Goal: Task Accomplishment & Management: Use online tool/utility

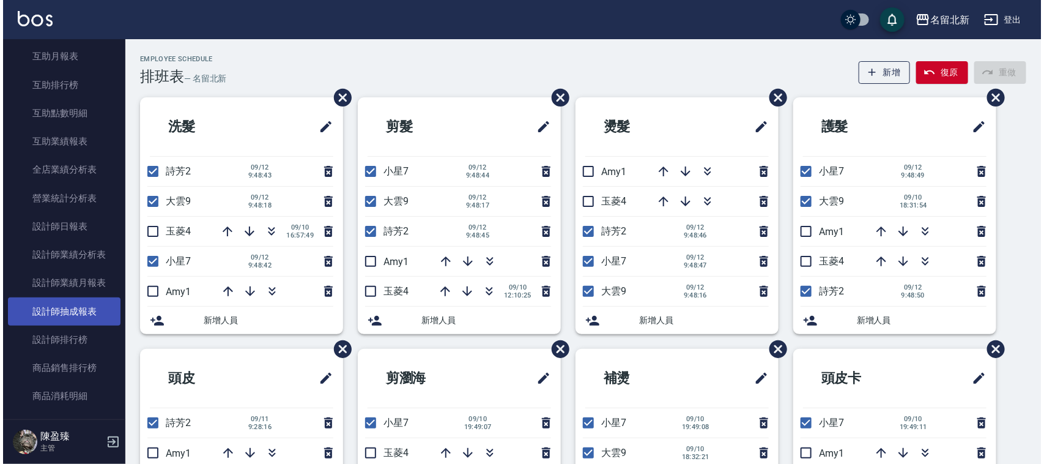
scroll to position [459, 0]
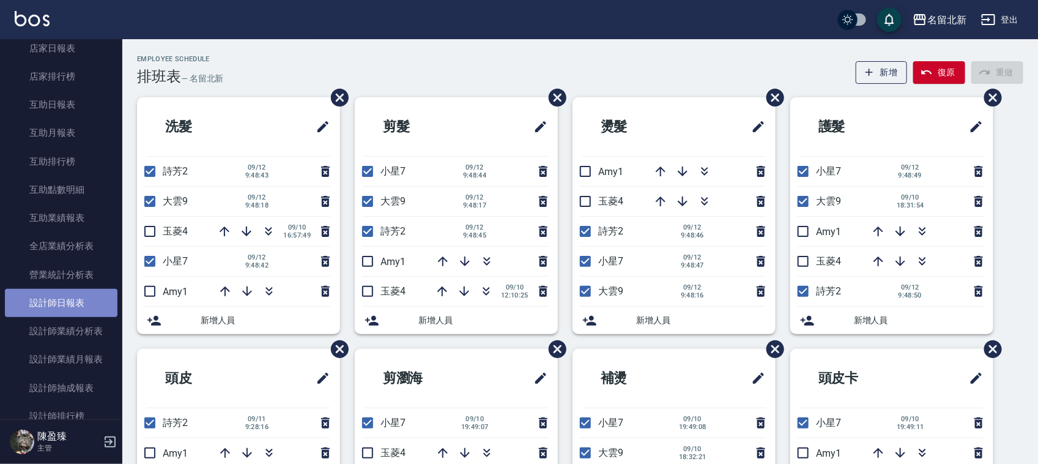
click at [103, 306] on link "設計師日報表" at bounding box center [61, 303] width 113 height 28
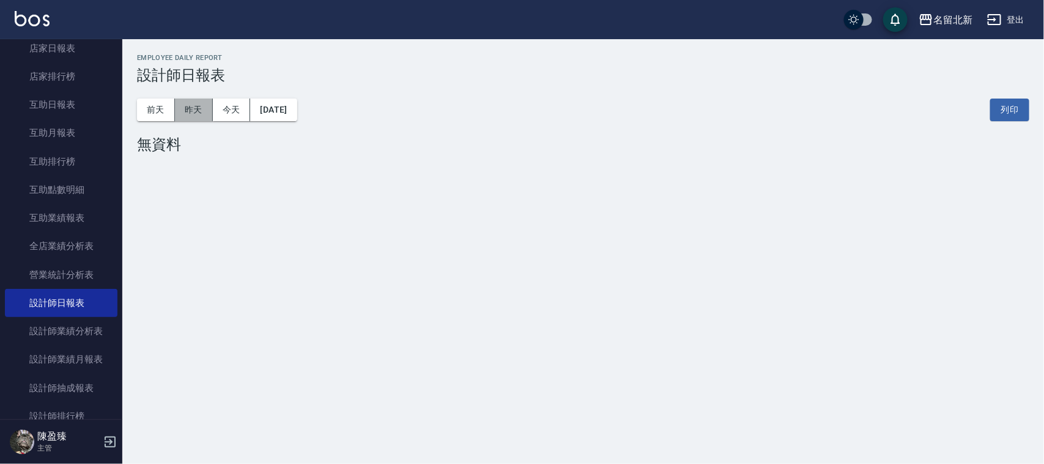
click at [199, 104] on button "昨天" at bounding box center [194, 109] width 38 height 23
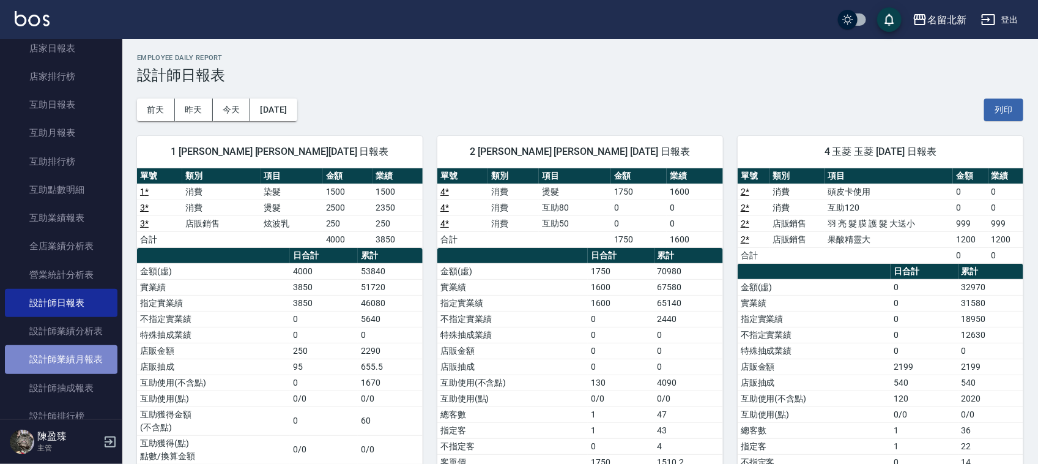
click at [90, 358] on link "設計師業績月報表" at bounding box center [61, 359] width 113 height 28
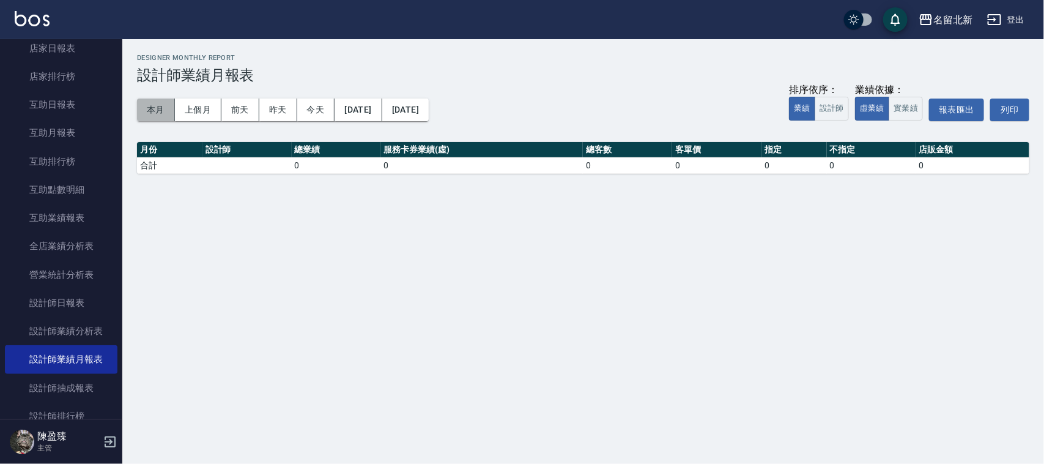
click at [153, 104] on button "本月" at bounding box center [156, 109] width 38 height 23
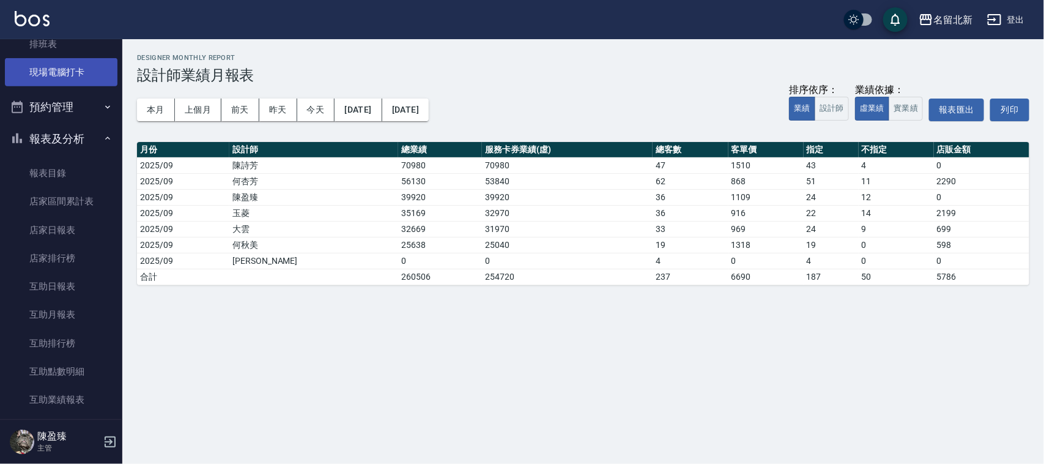
scroll to position [229, 0]
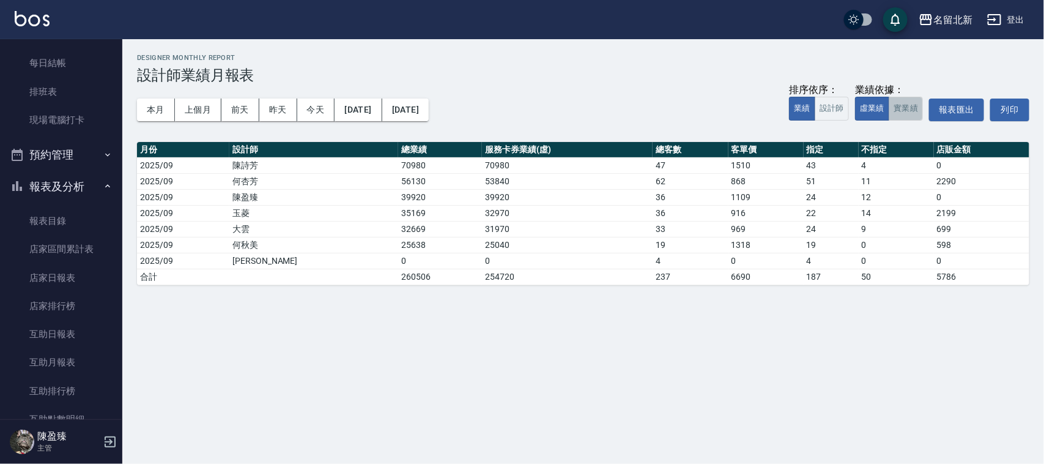
click at [908, 108] on button "實業績" at bounding box center [906, 109] width 34 height 24
drag, startPoint x: 86, startPoint y: 166, endPoint x: 92, endPoint y: 156, distance: 11.2
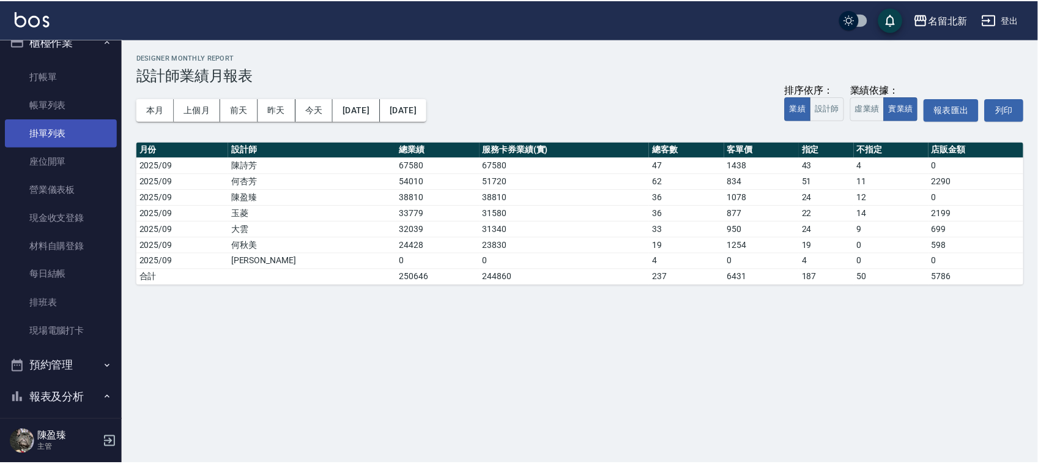
scroll to position [0, 0]
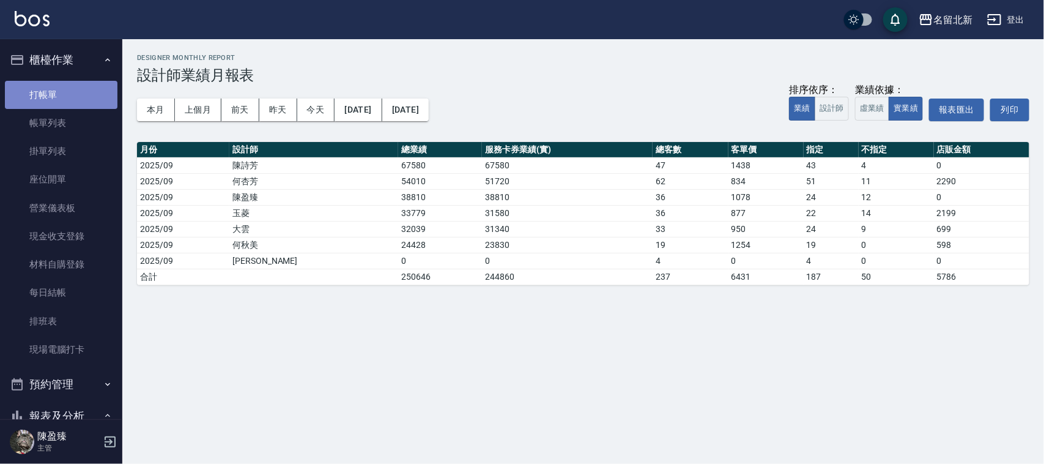
click at [76, 95] on link "打帳單" at bounding box center [61, 95] width 113 height 28
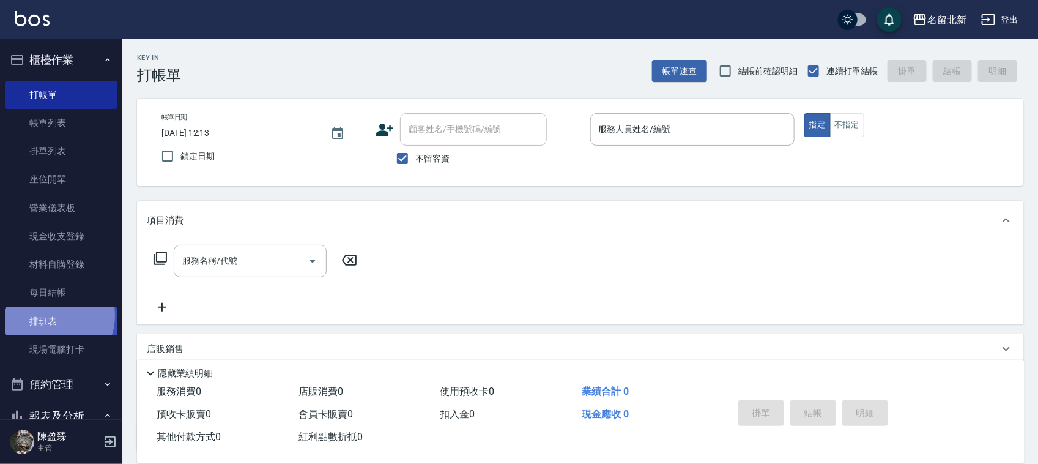
click at [52, 314] on link "排班表" at bounding box center [61, 321] width 113 height 28
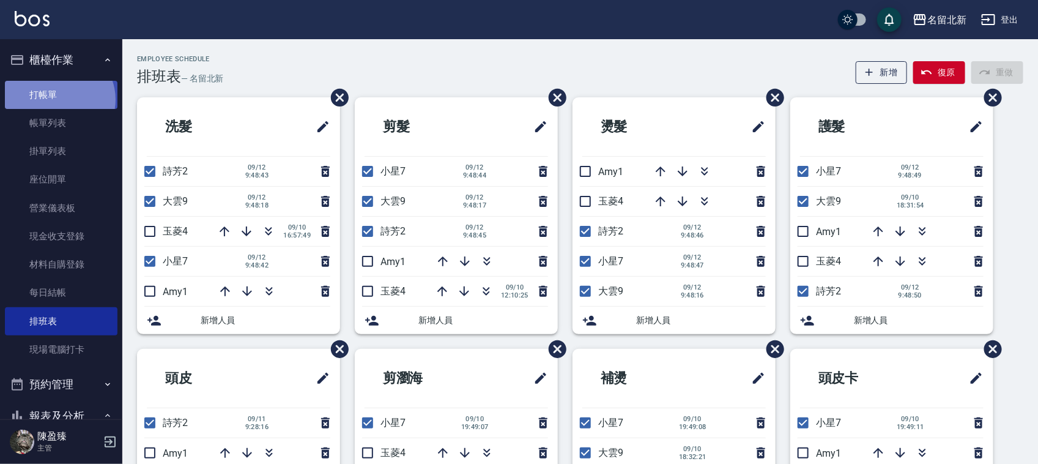
click at [58, 98] on link "打帳單" at bounding box center [61, 95] width 113 height 28
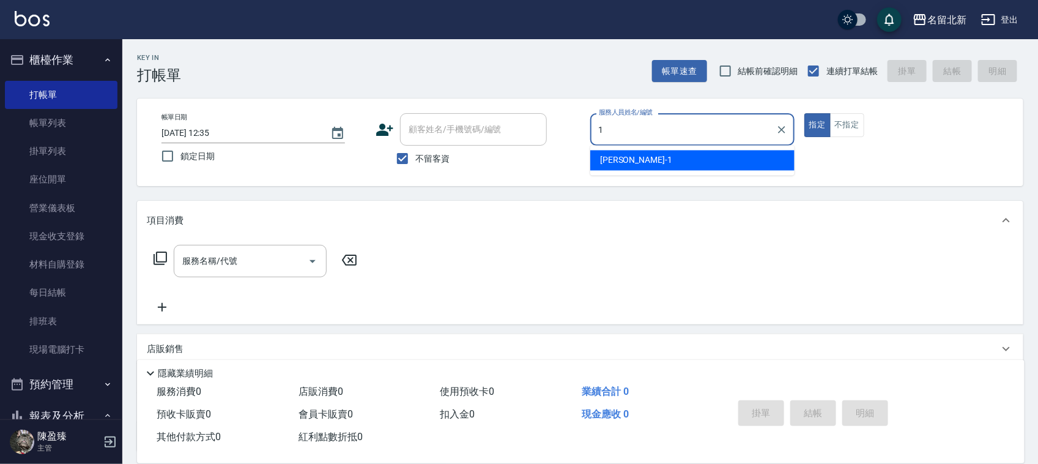
type input "[PERSON_NAME]-1"
type button "true"
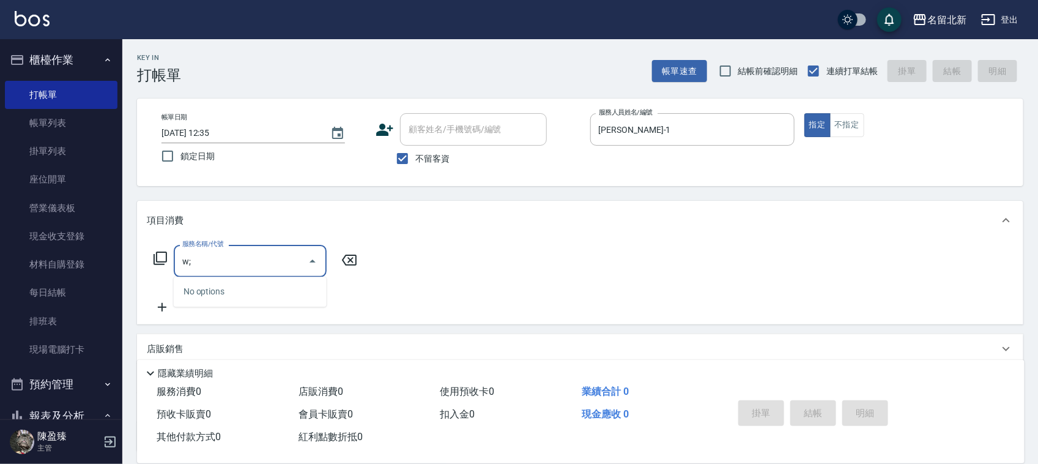
type input "w"
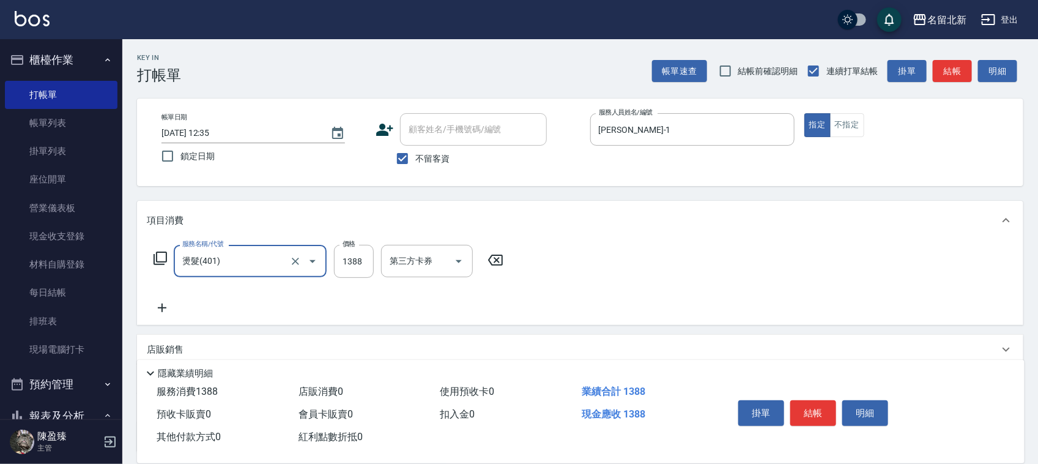
type input "燙髮(401)"
type input "1900"
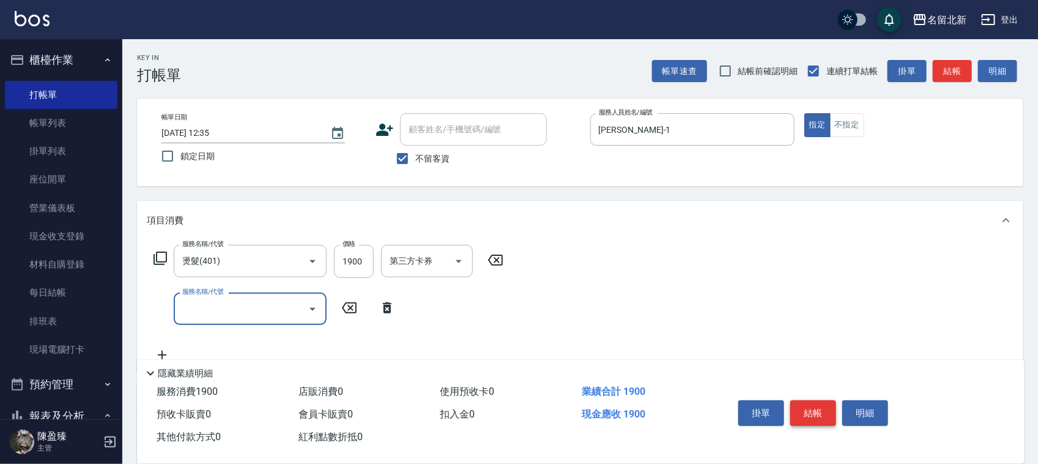
click at [821, 414] on button "結帳" at bounding box center [813, 413] width 46 height 26
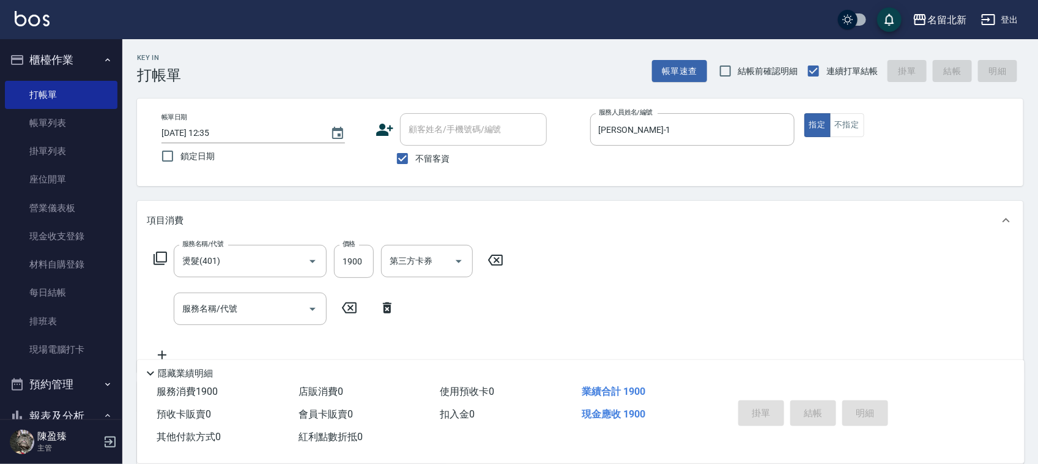
type input "[DATE] 12:36"
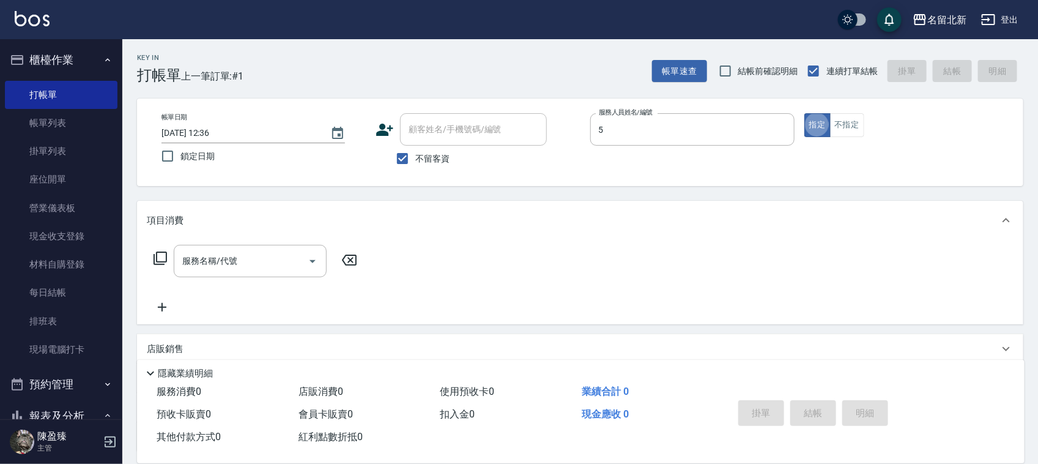
type input "秋美-5"
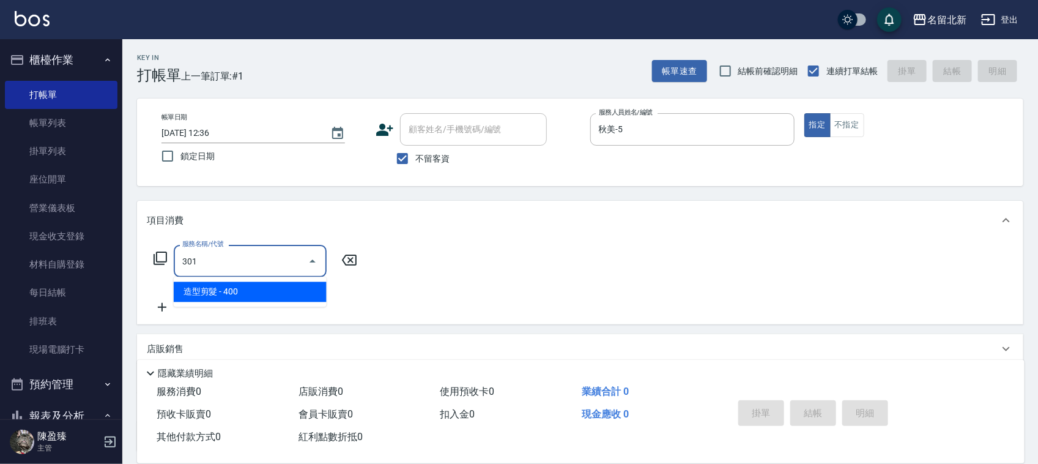
type input "造型剪髮(301)"
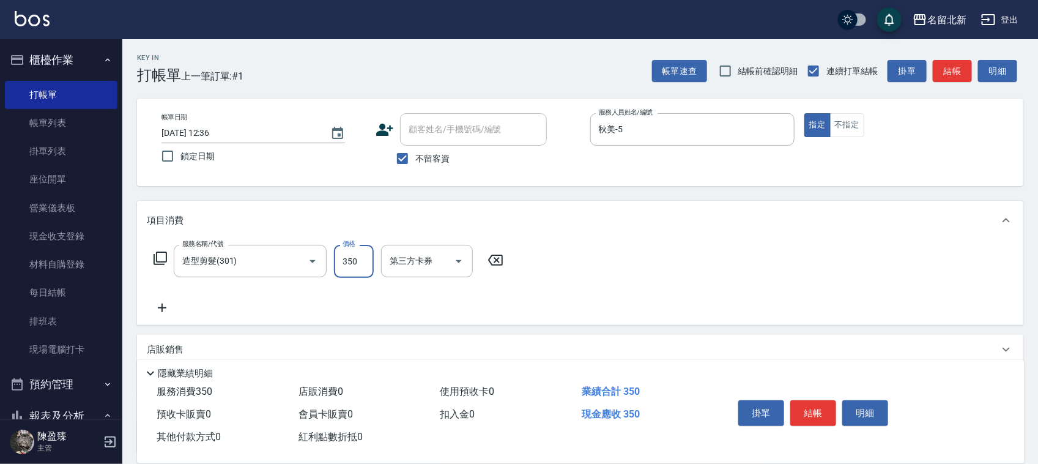
type input "350"
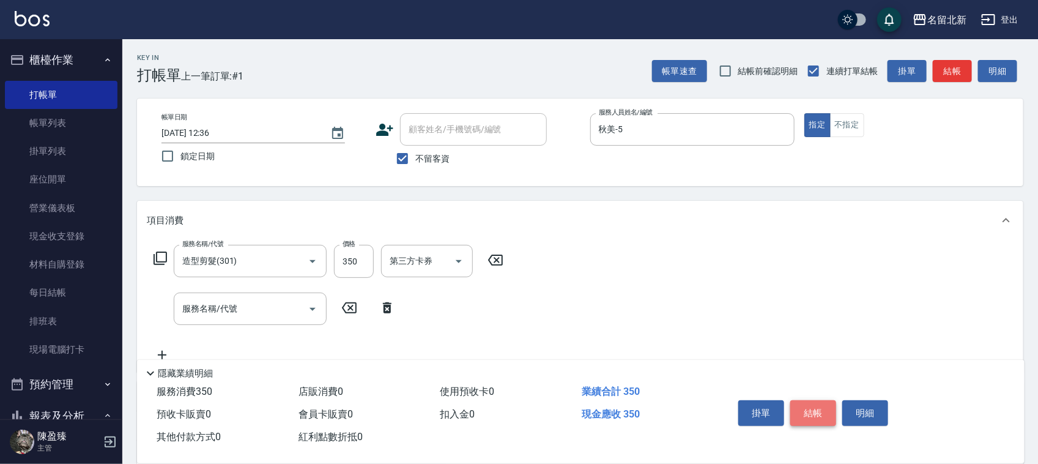
click at [827, 400] on button "結帳" at bounding box center [813, 413] width 46 height 26
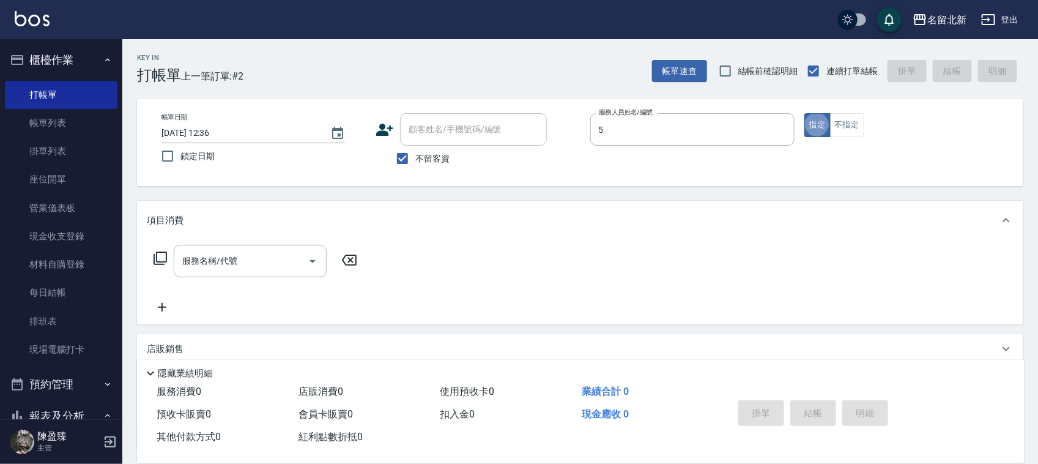
type input "秋美-5"
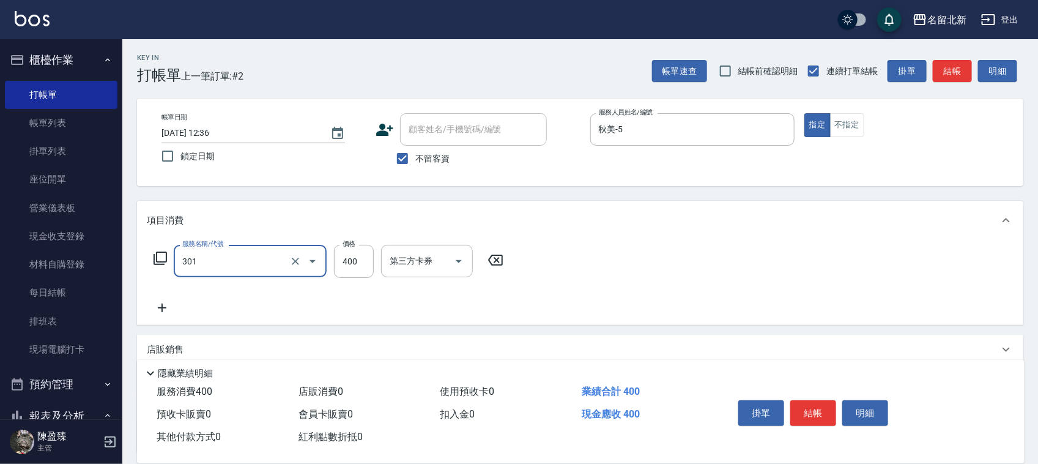
type input "造型剪髮(301)"
type input "350"
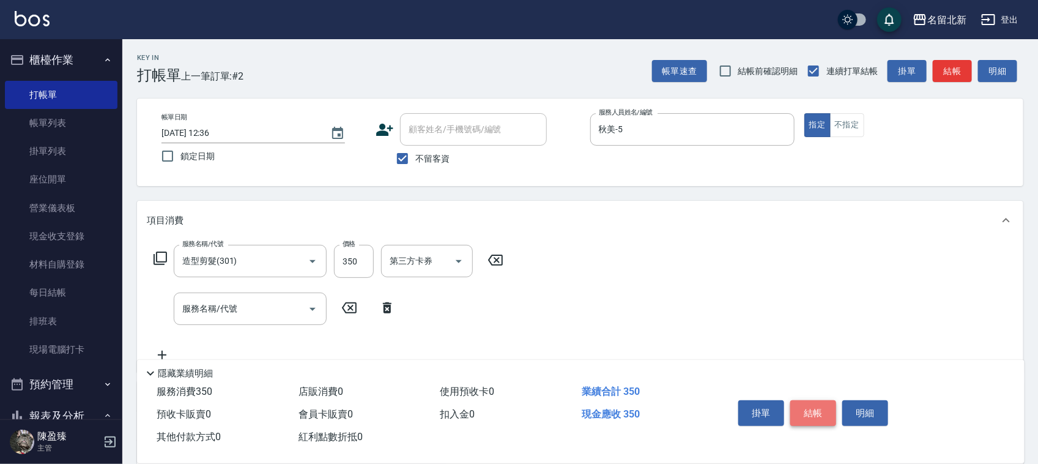
click at [830, 407] on button "結帳" at bounding box center [813, 413] width 46 height 26
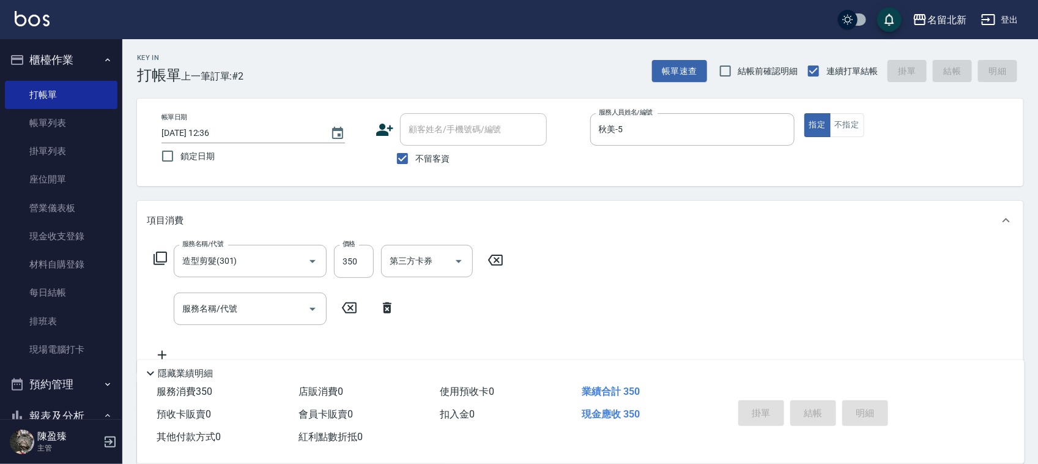
type input "[DATE] 12:37"
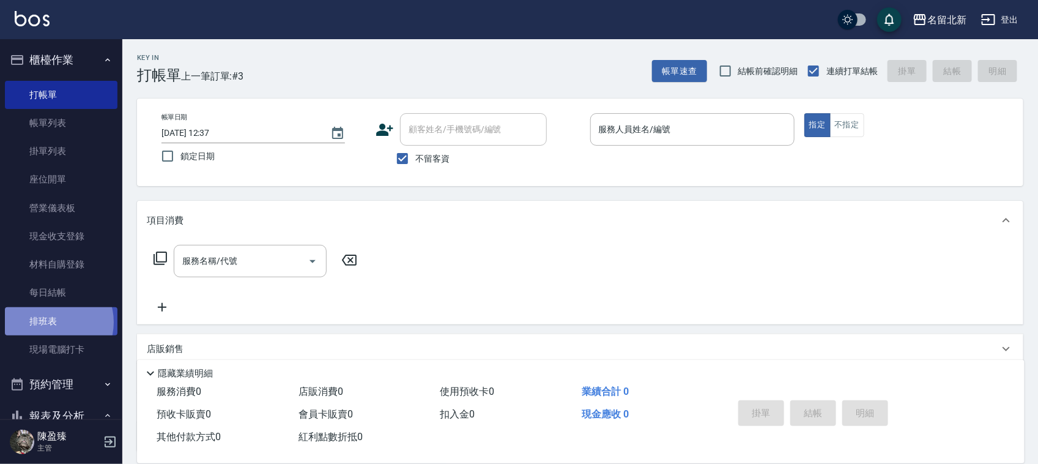
click at [53, 321] on link "排班表" at bounding box center [61, 321] width 113 height 28
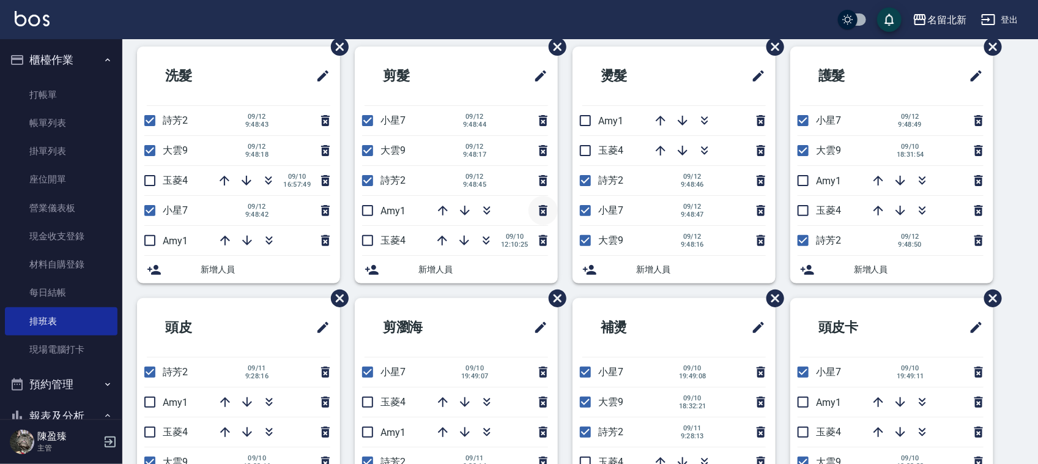
scroll to position [76, 0]
